Goal: Transaction & Acquisition: Purchase product/service

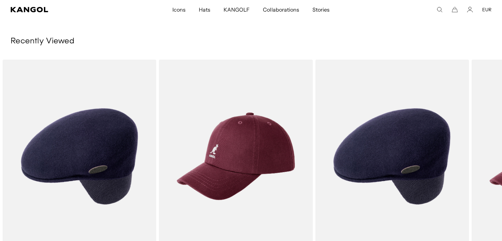
scroll to position [0, 136]
